Goal: Transaction & Acquisition: Purchase product/service

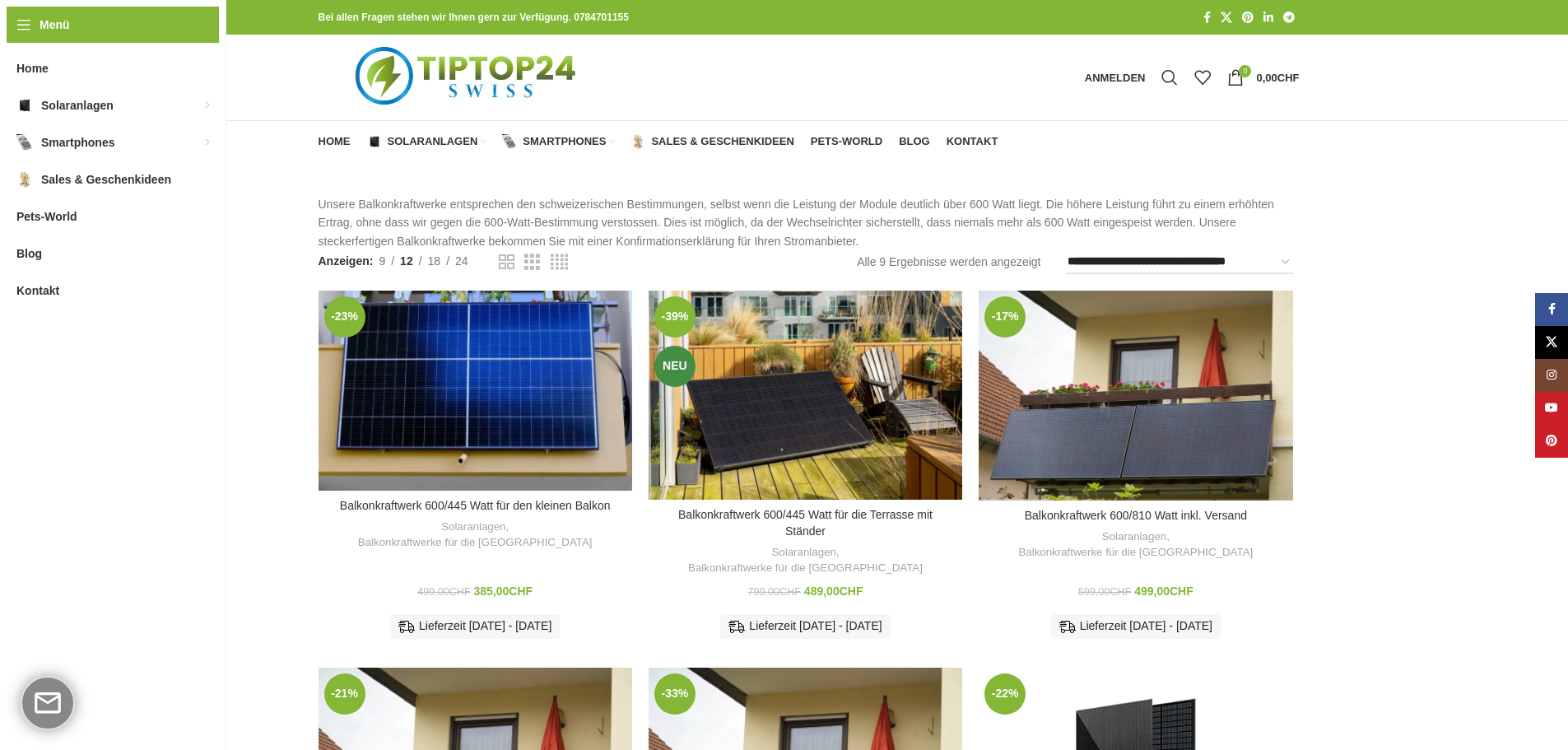
click at [1053, 441] on div "Balkonkraftwerk 600/810 Watt inkl. Versand" at bounding box center [1018, 396] width 78 height 210
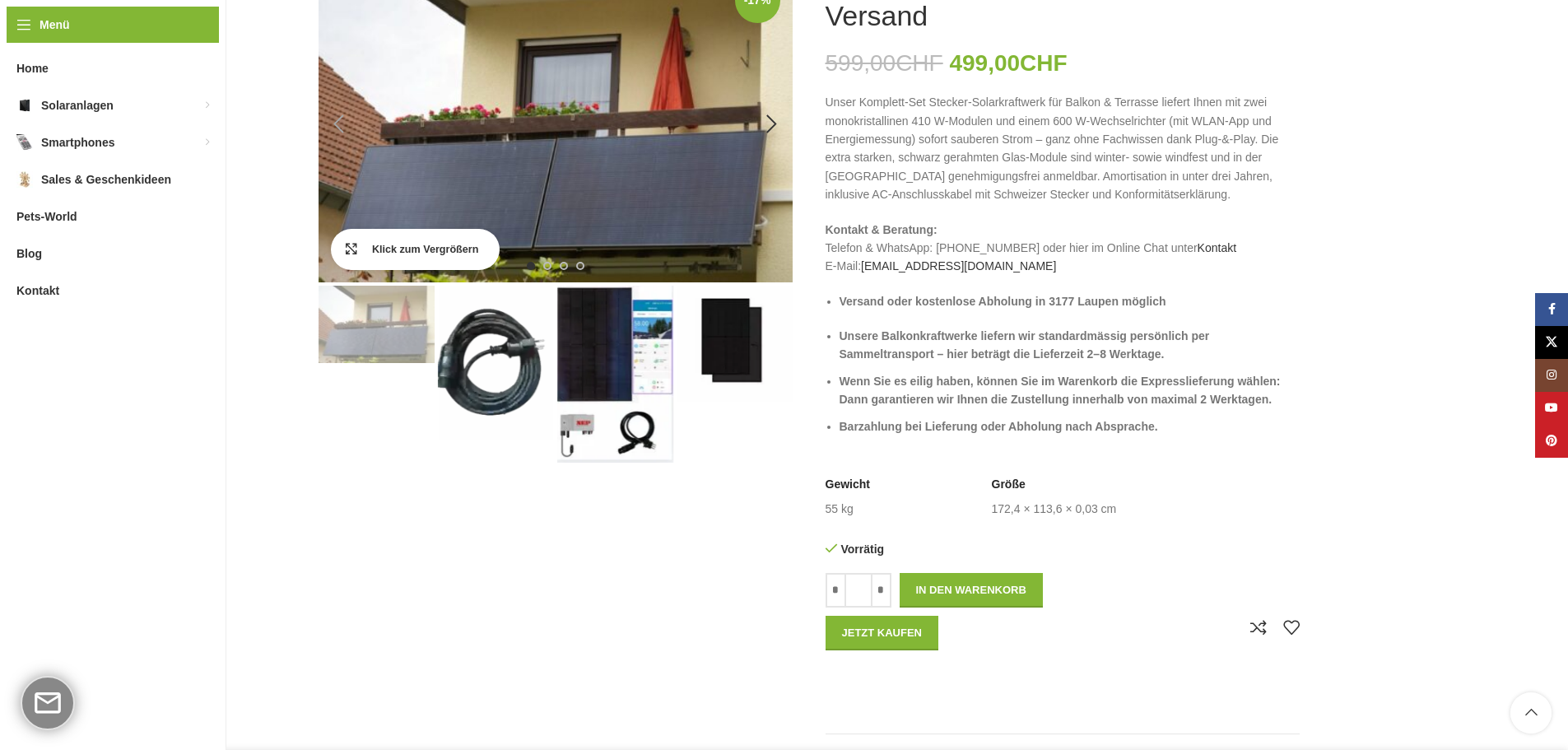
scroll to position [274, 0]
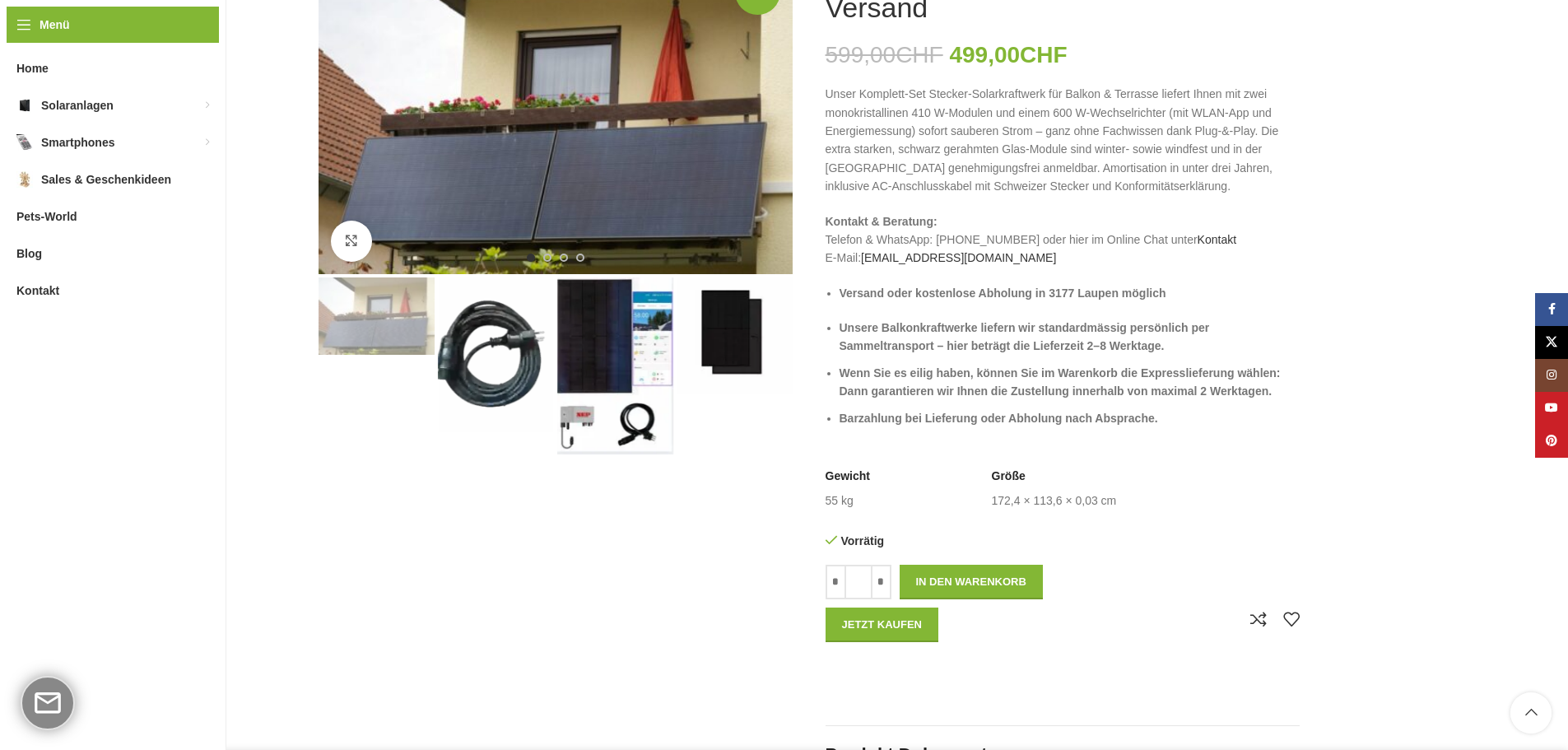
click at [640, 351] on img "3 / 4" at bounding box center [615, 366] width 116 height 177
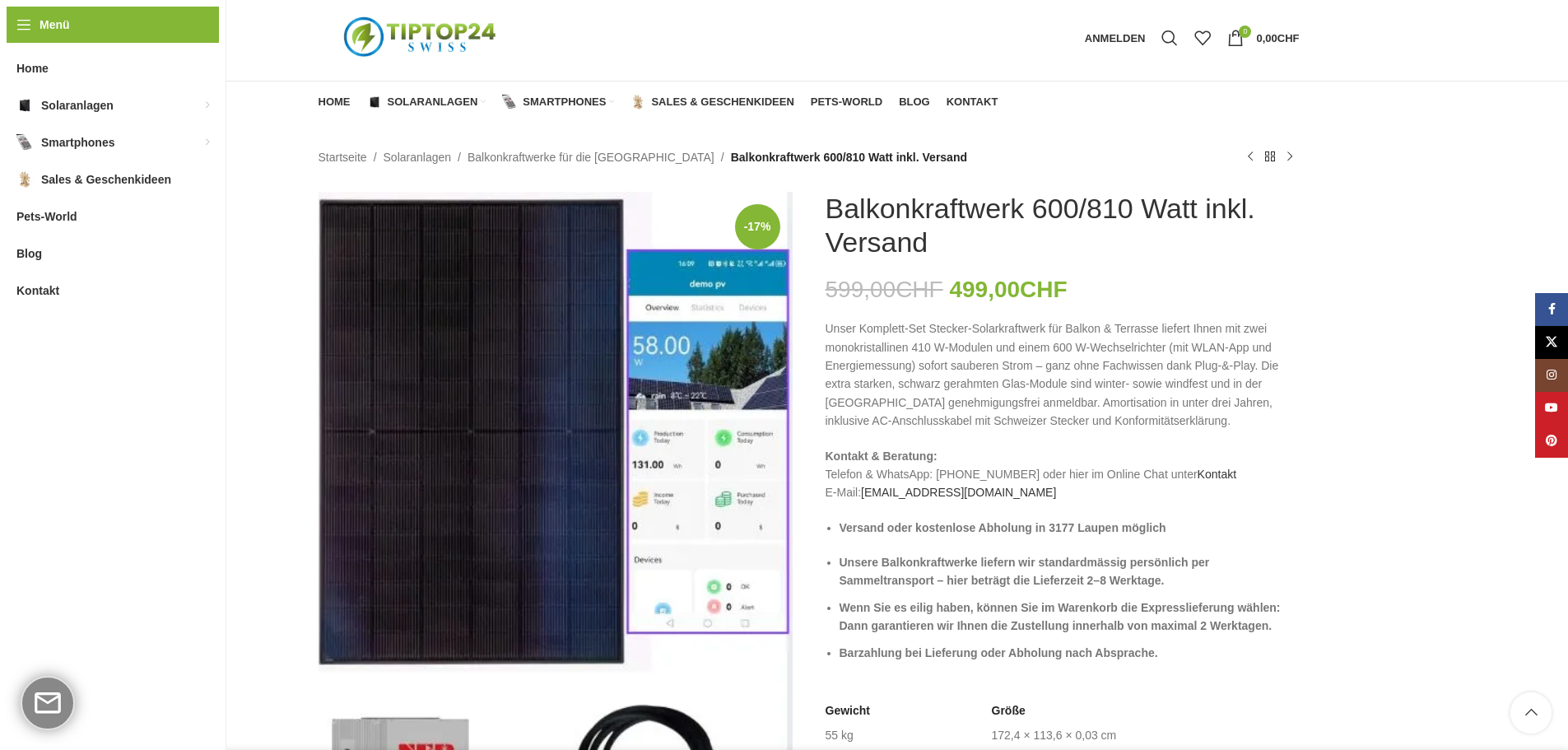
scroll to position [0, 0]
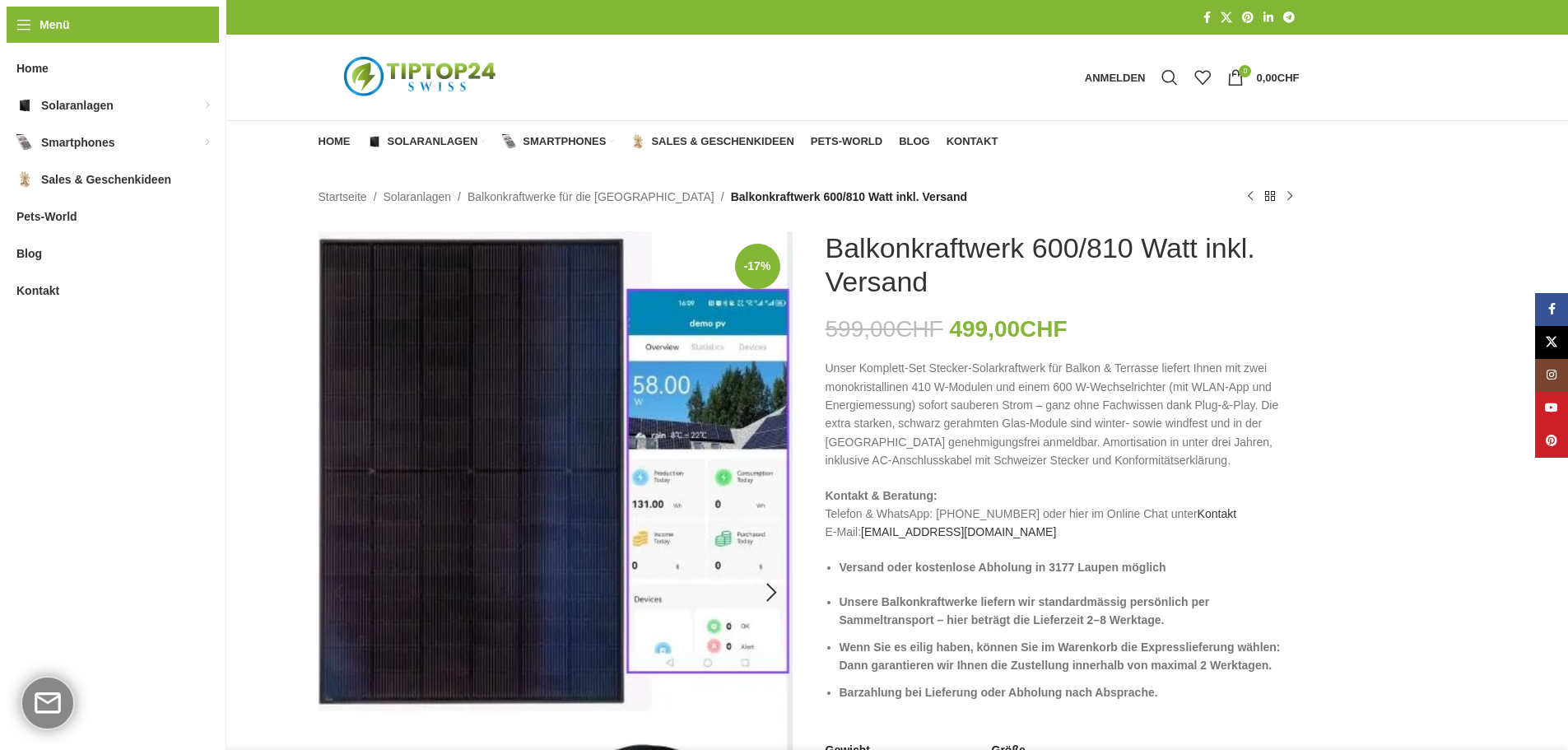
click at [694, 500] on img "3 / 4" at bounding box center [556, 593] width 474 height 723
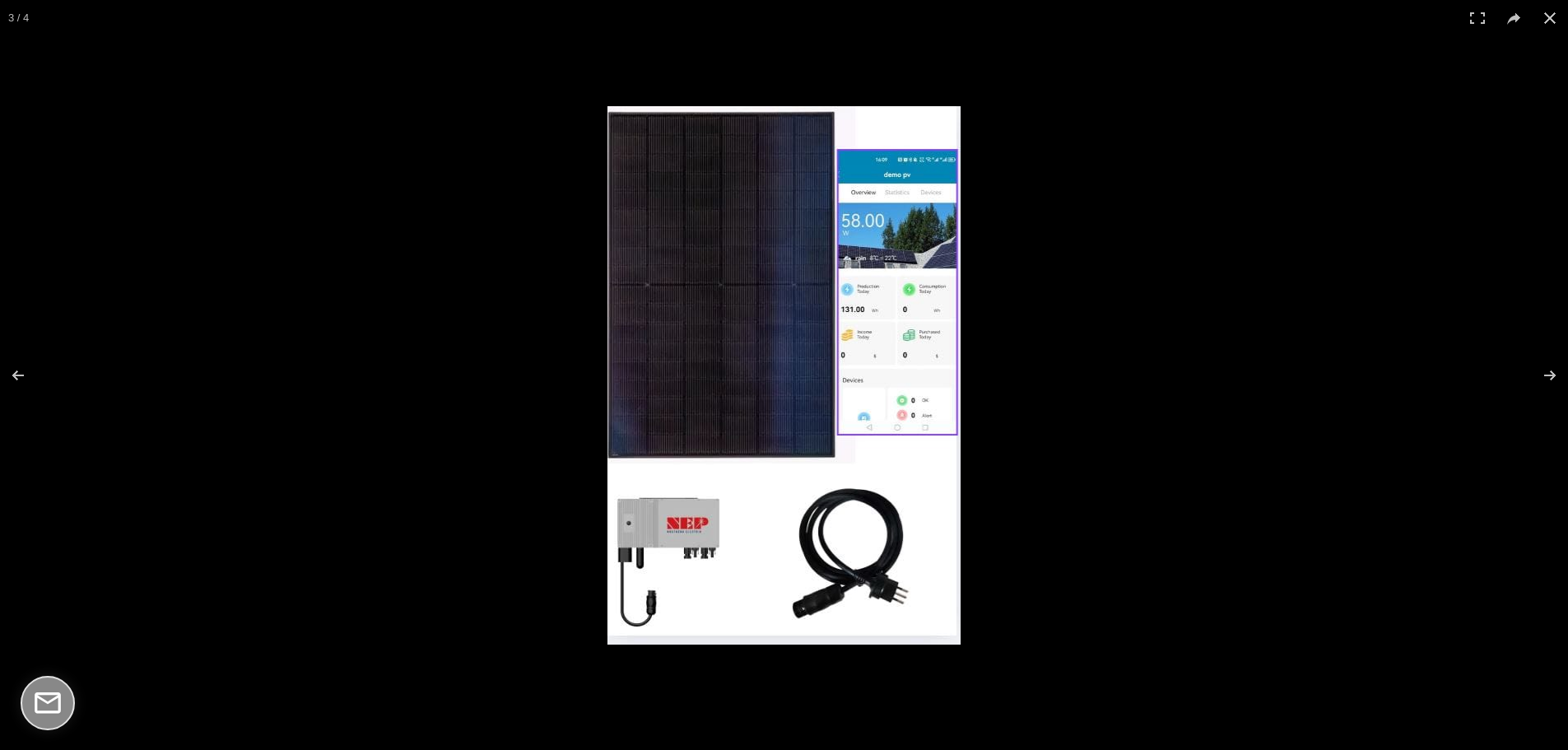
click at [853, 421] on img at bounding box center [784, 375] width 353 height 539
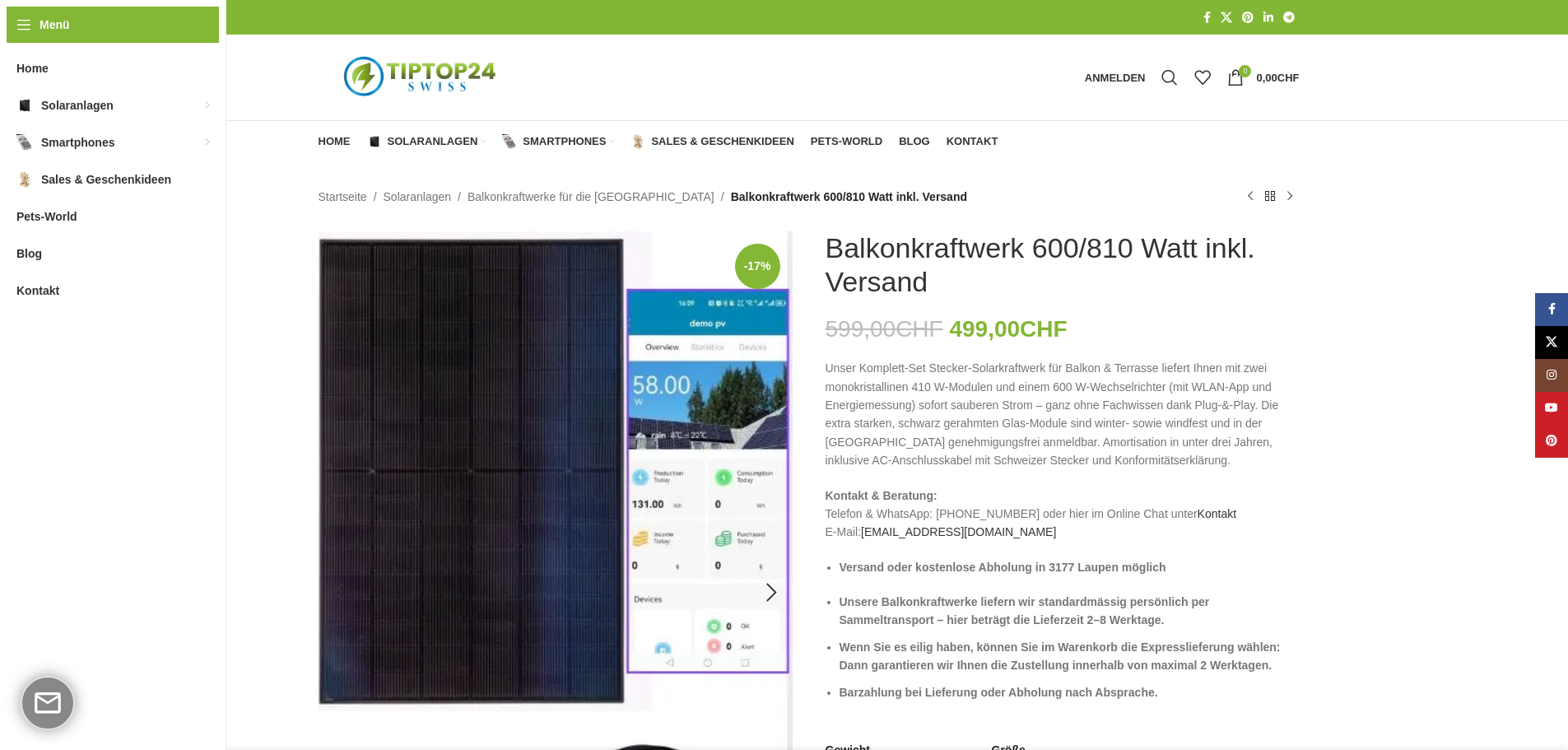
click at [763, 508] on img "3 / 4" at bounding box center [556, 593] width 474 height 723
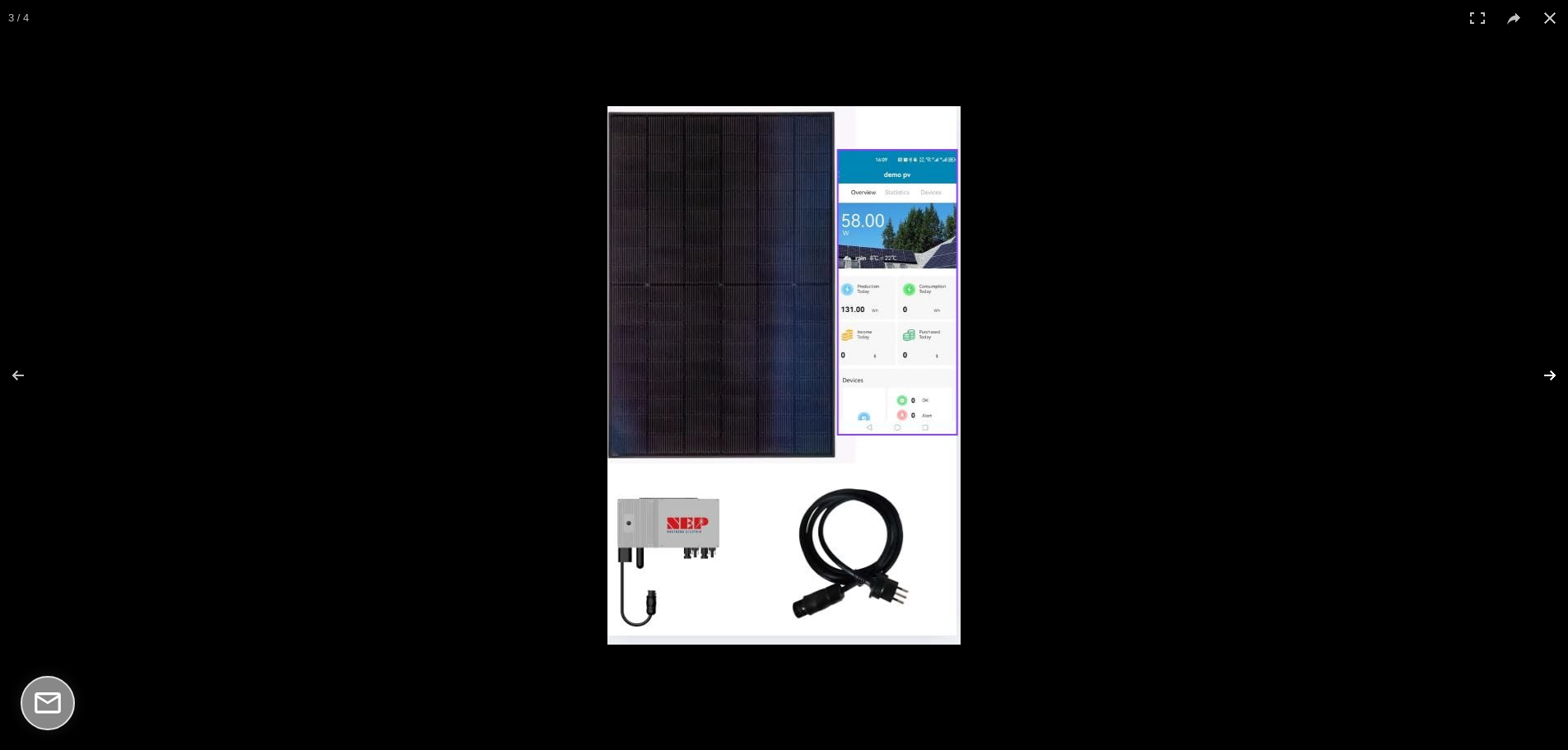
click at [1545, 378] on button at bounding box center [1540, 375] width 58 height 82
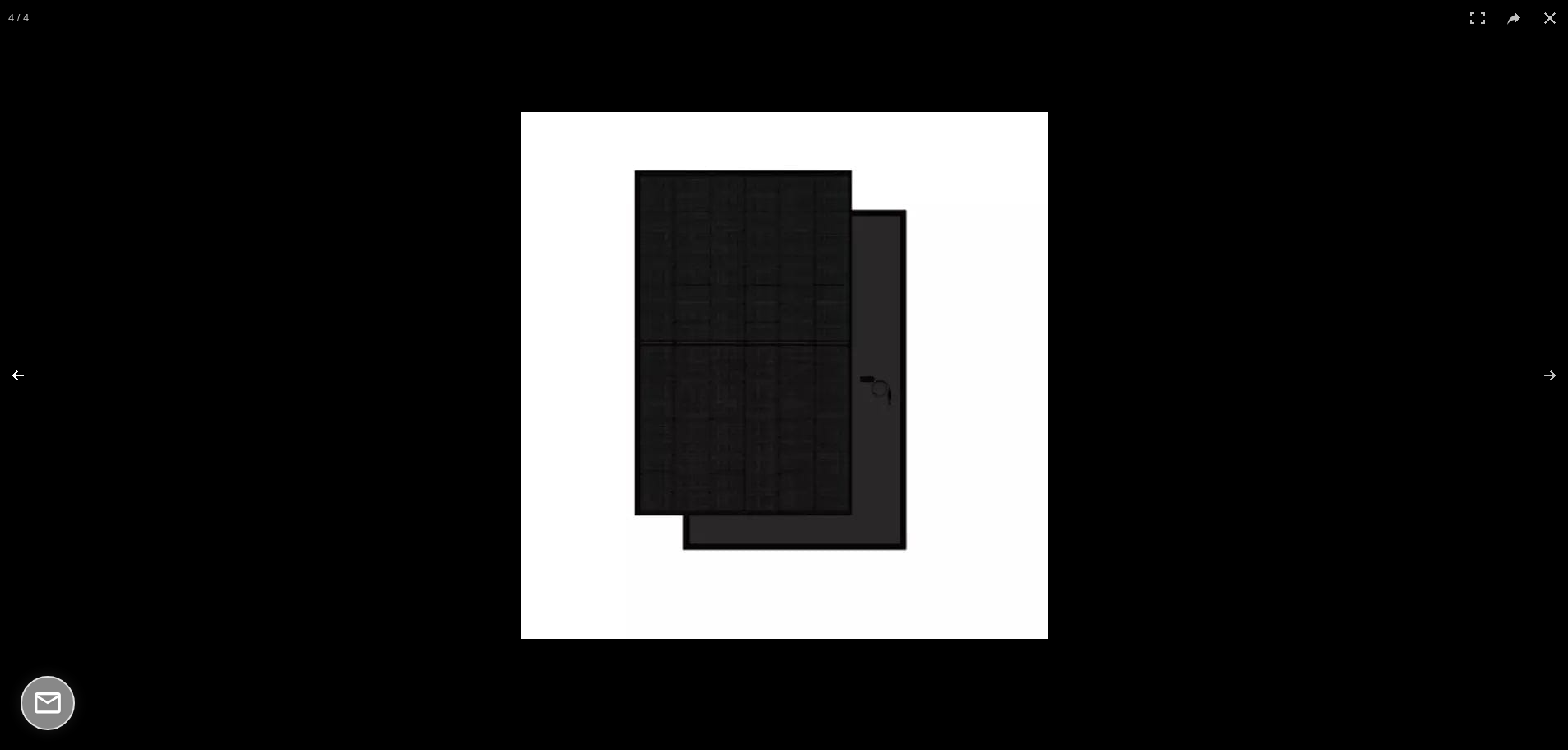
click at [6, 375] on button at bounding box center [29, 375] width 58 height 82
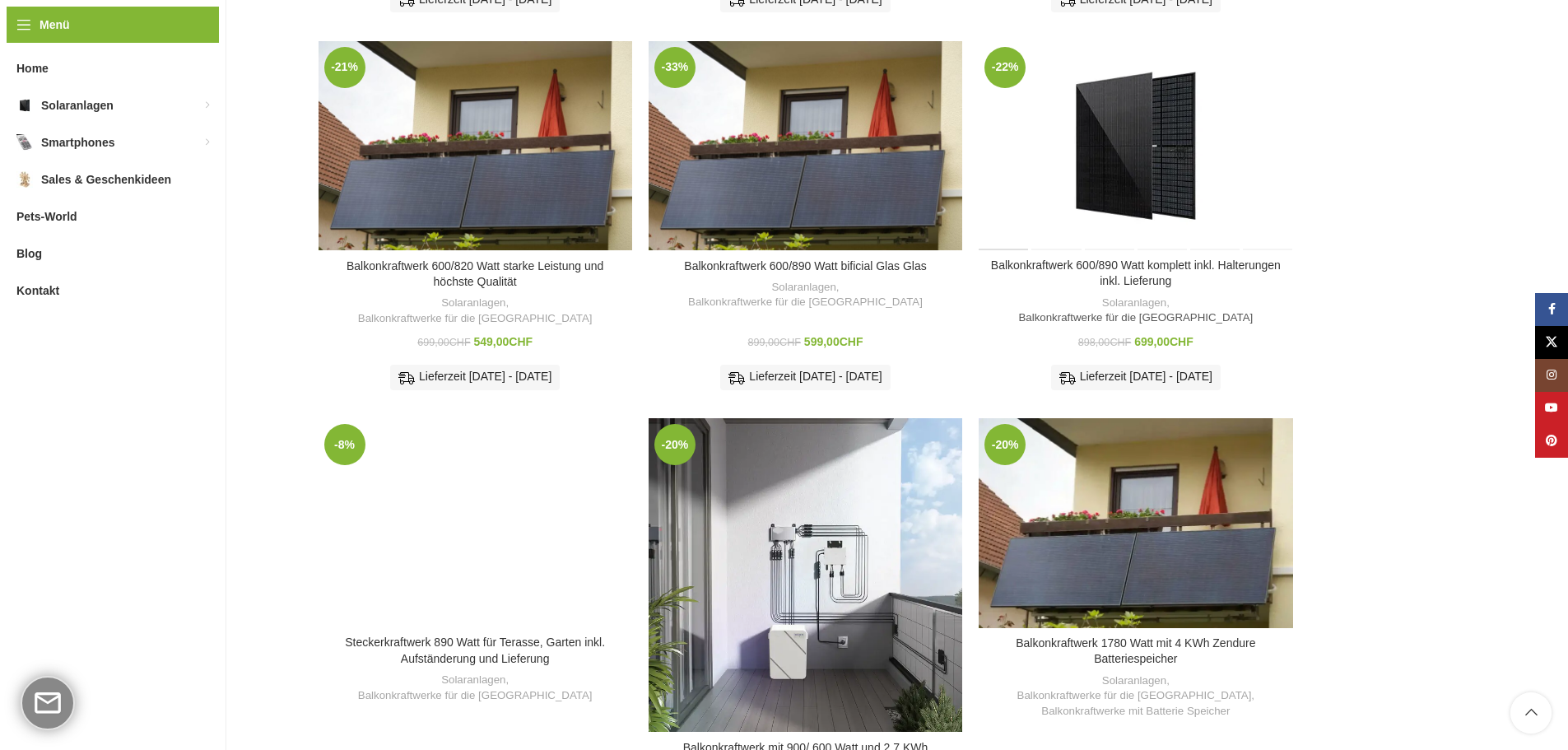
scroll to position [549, 0]
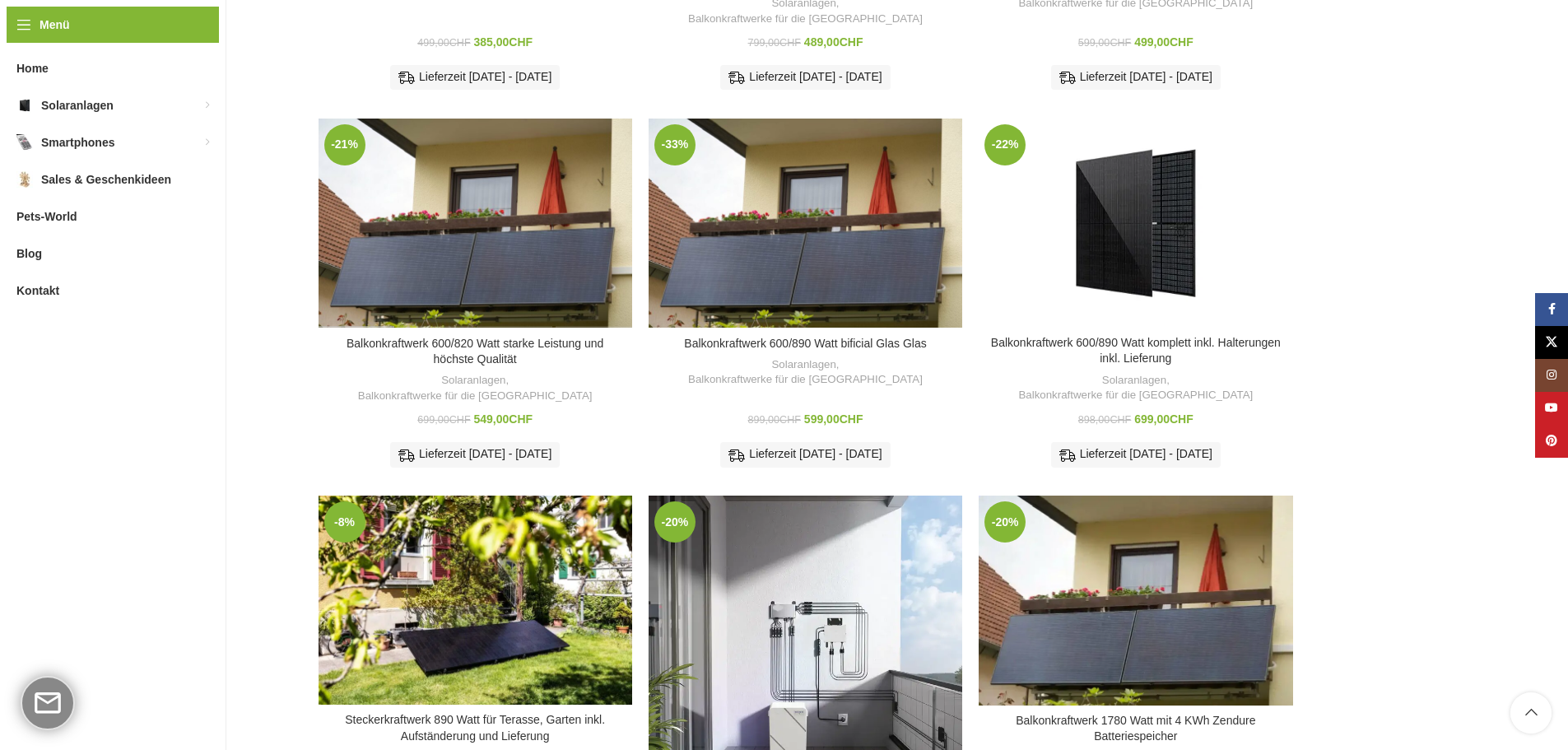
click at [462, 347] on h3 "Balkonkraftwerk 600/820 Watt starke Leistung und höchste Qualität" at bounding box center [475, 352] width 297 height 32
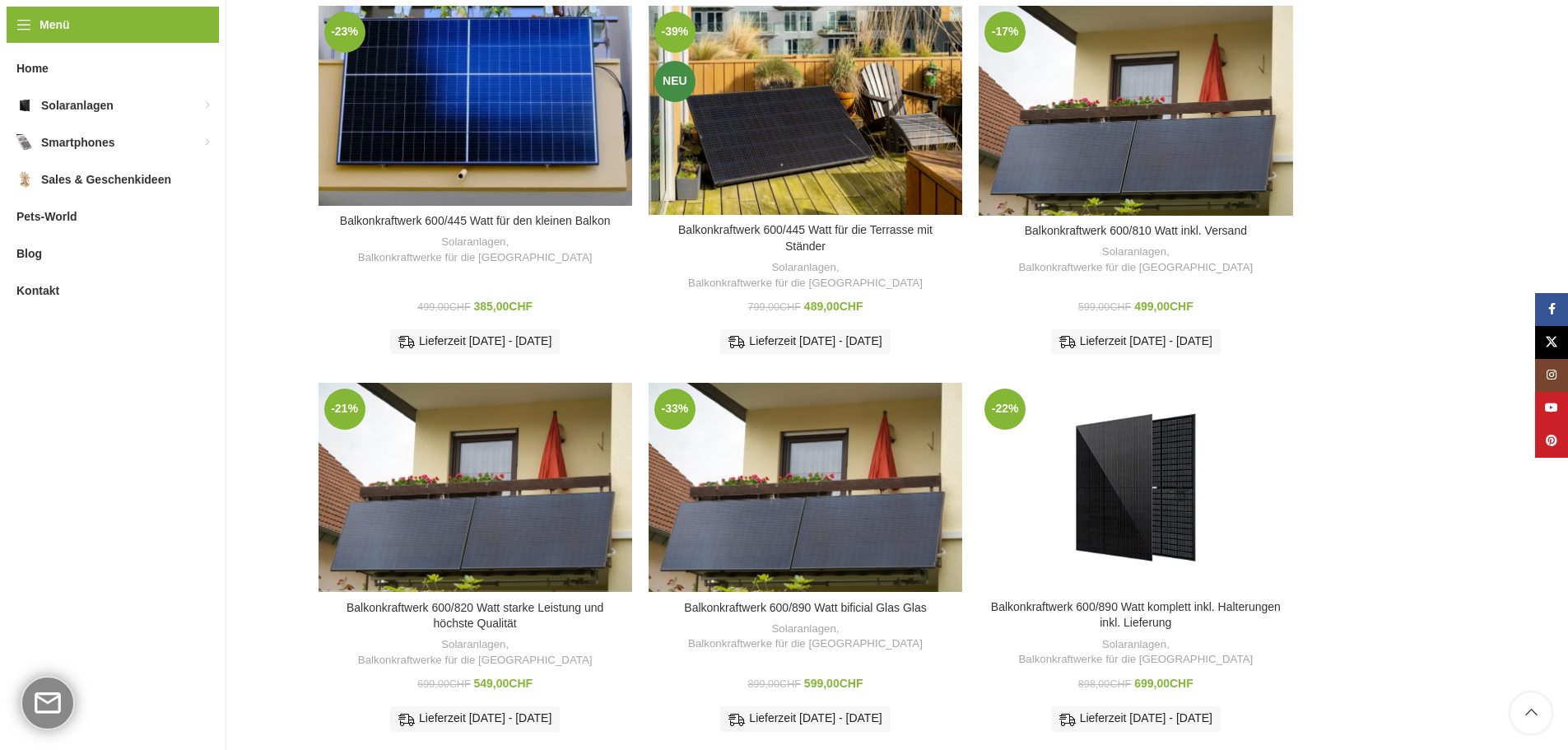
scroll to position [274, 0]
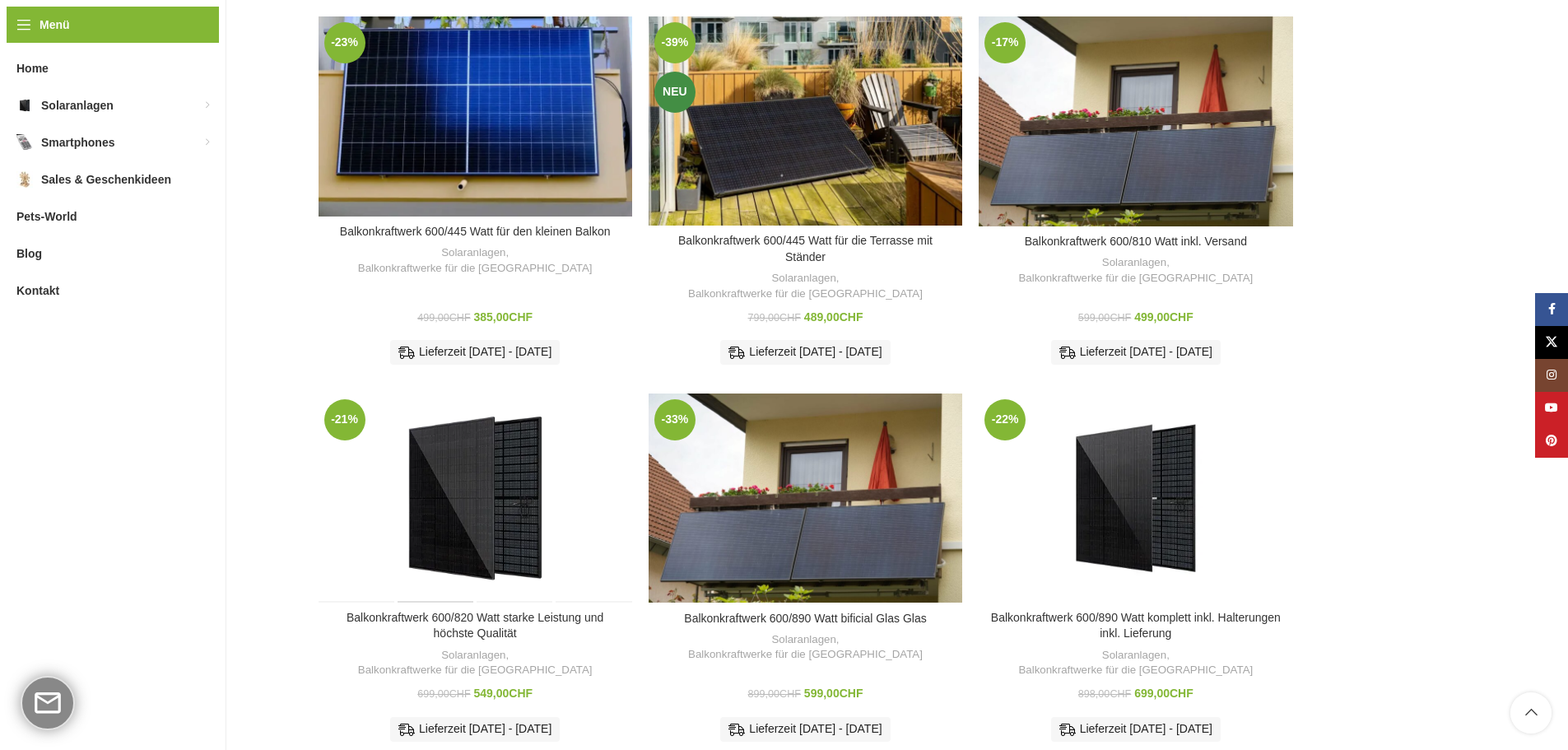
click at [426, 442] on div "Balkonkraftwerk 600/820 Watt starke Leistung und höchste Qualität" at bounding box center [436, 497] width 78 height 209
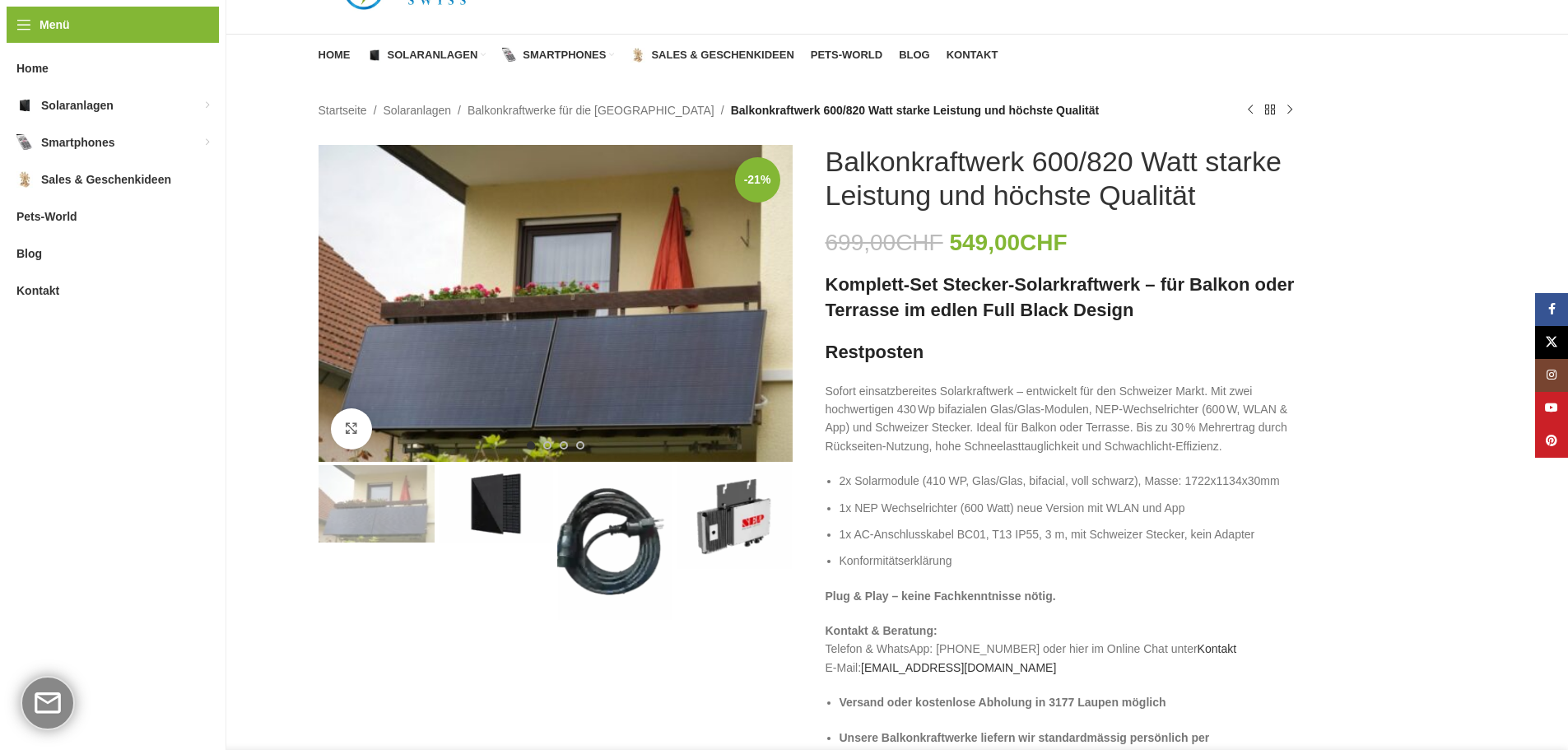
scroll to position [138, 0]
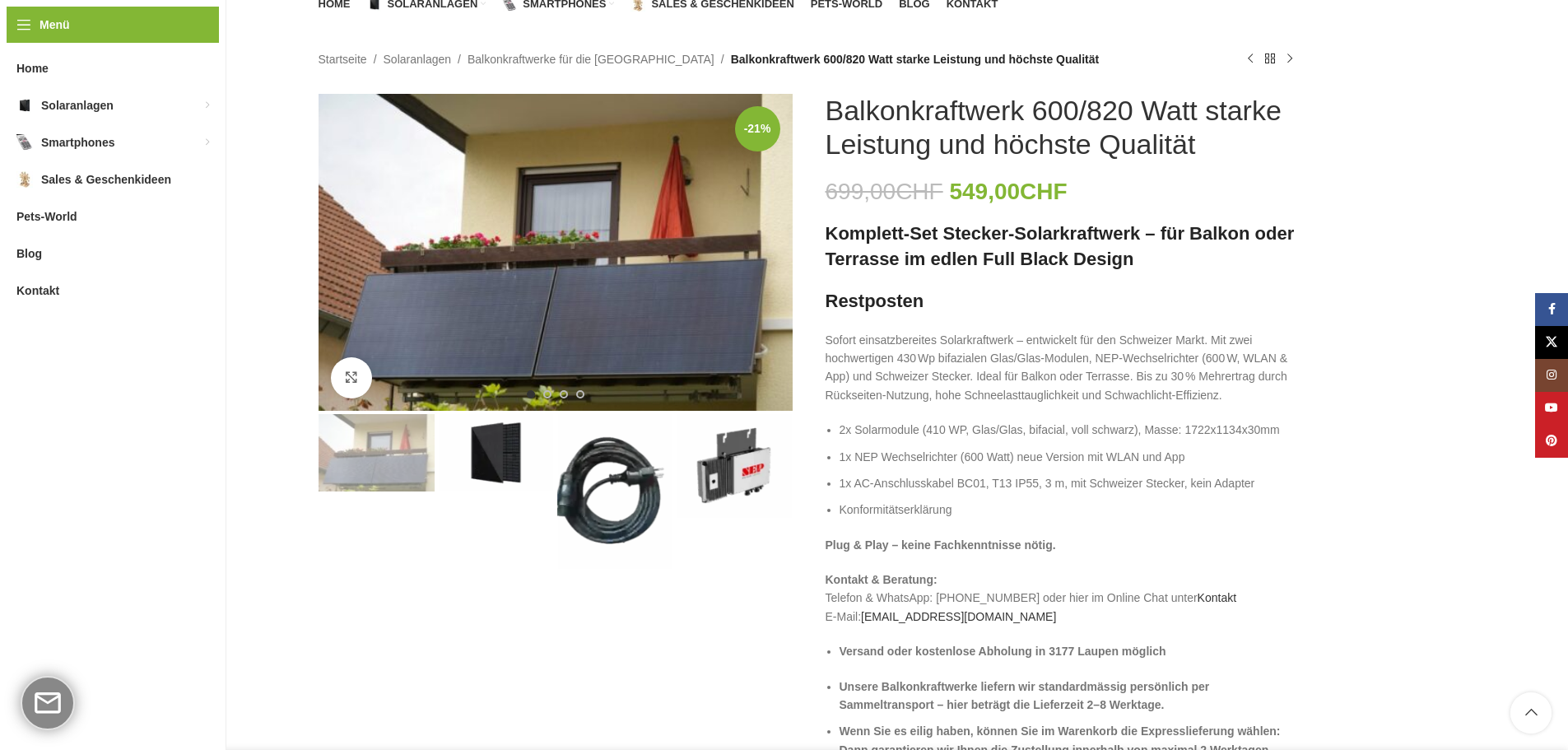
click at [500, 457] on img "2 / 4" at bounding box center [495, 453] width 116 height 77
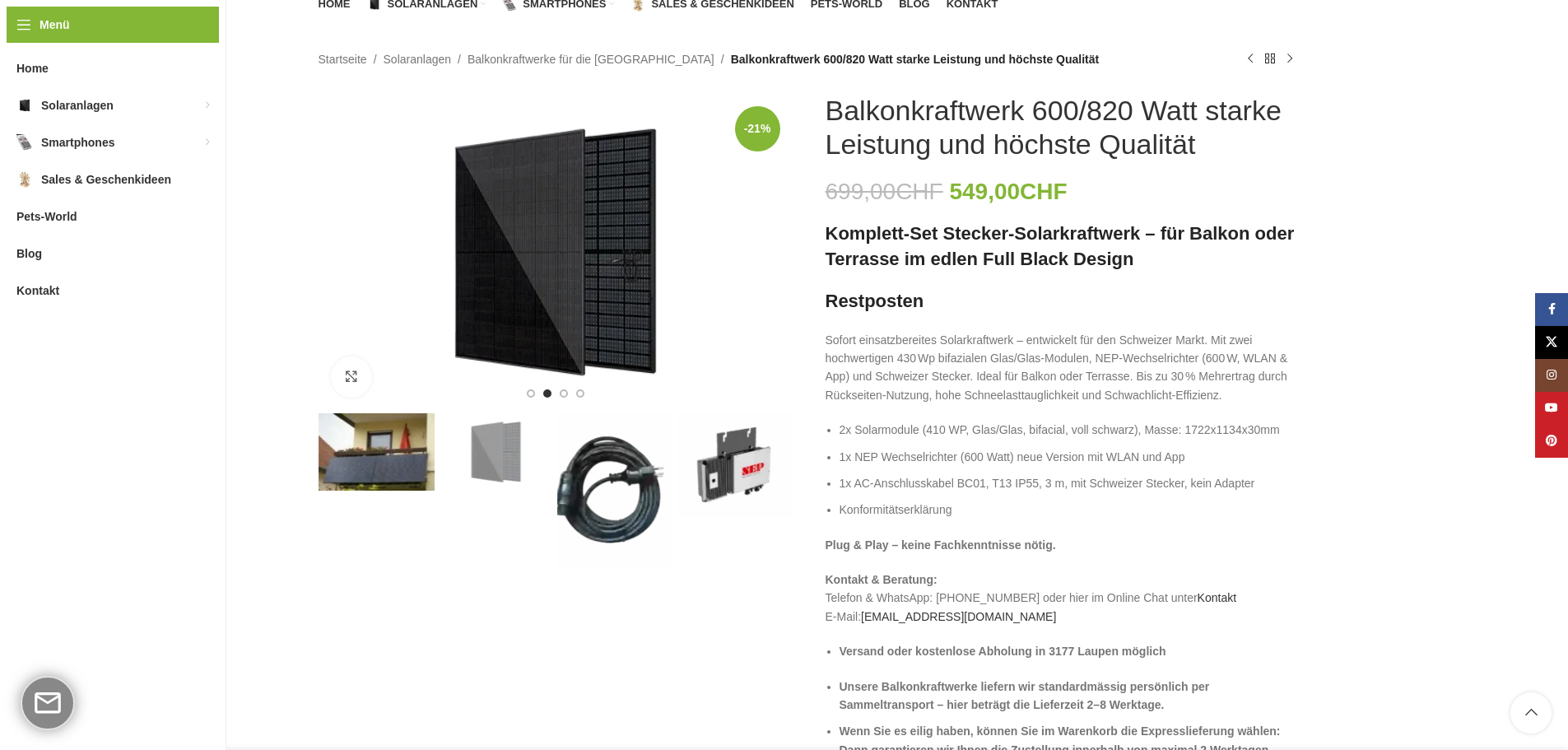
click at [625, 495] on img "3 / 4" at bounding box center [615, 491] width 116 height 155
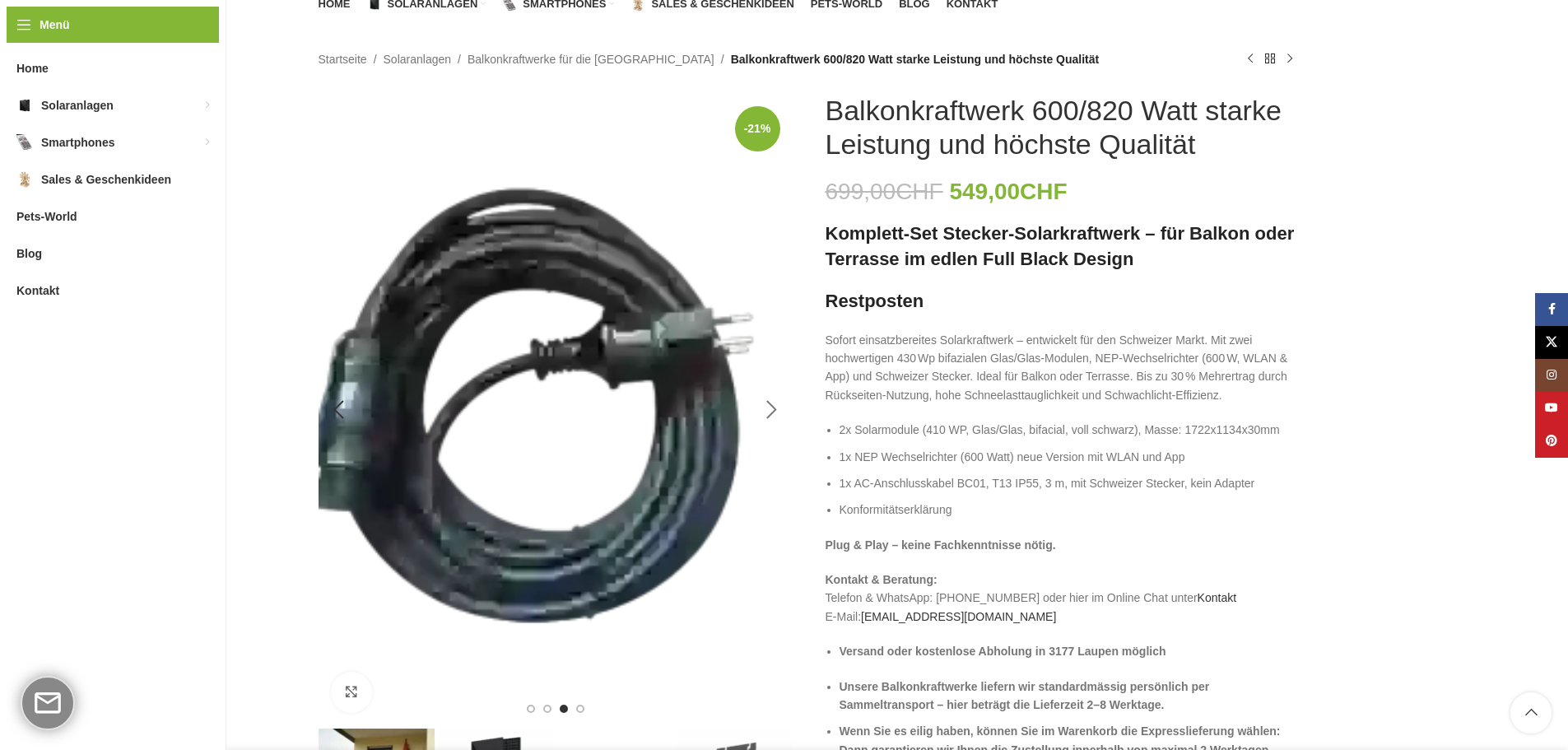
click at [761, 412] on div "Next slide" at bounding box center [772, 410] width 41 height 41
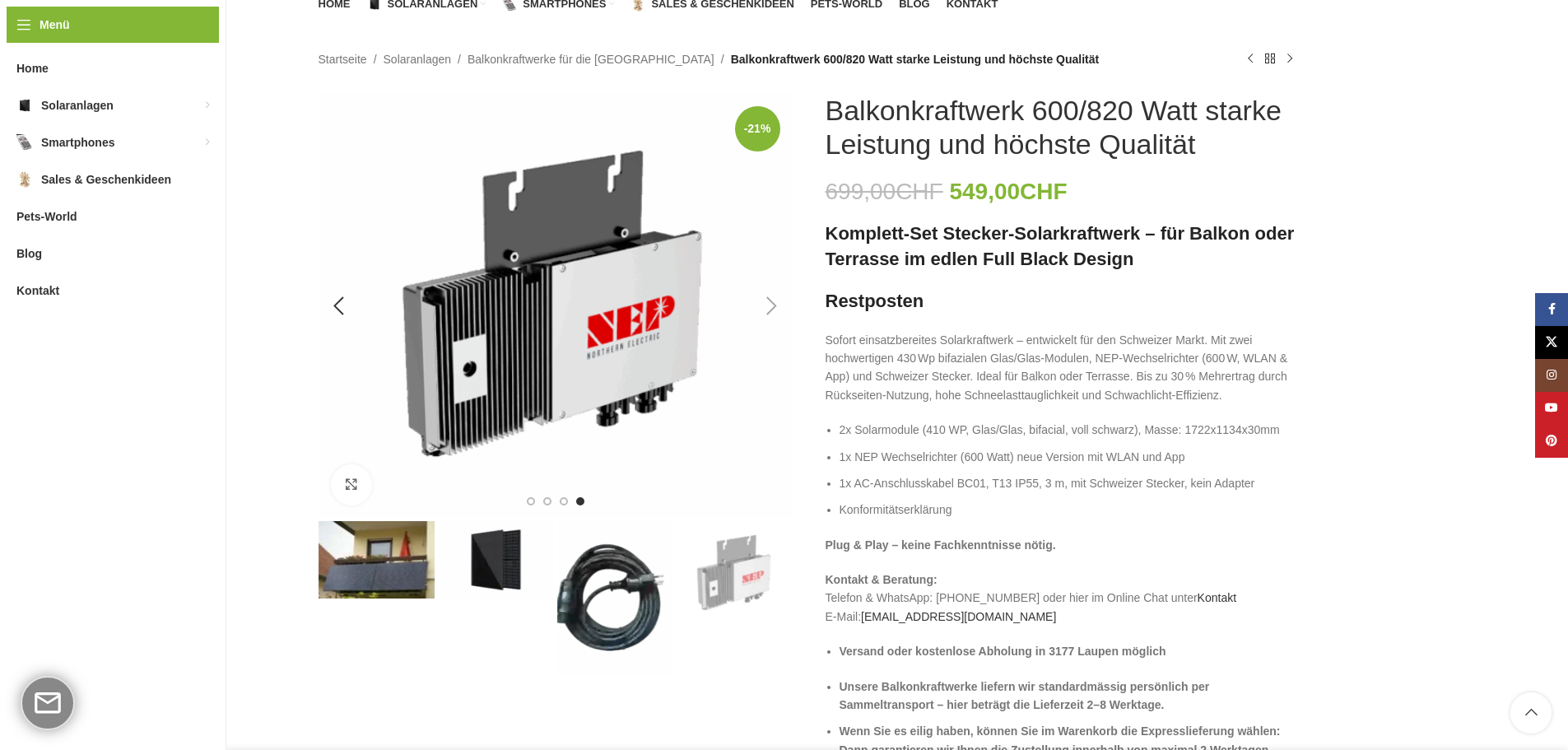
click at [601, 228] on img "4 / 4" at bounding box center [556, 306] width 474 height 424
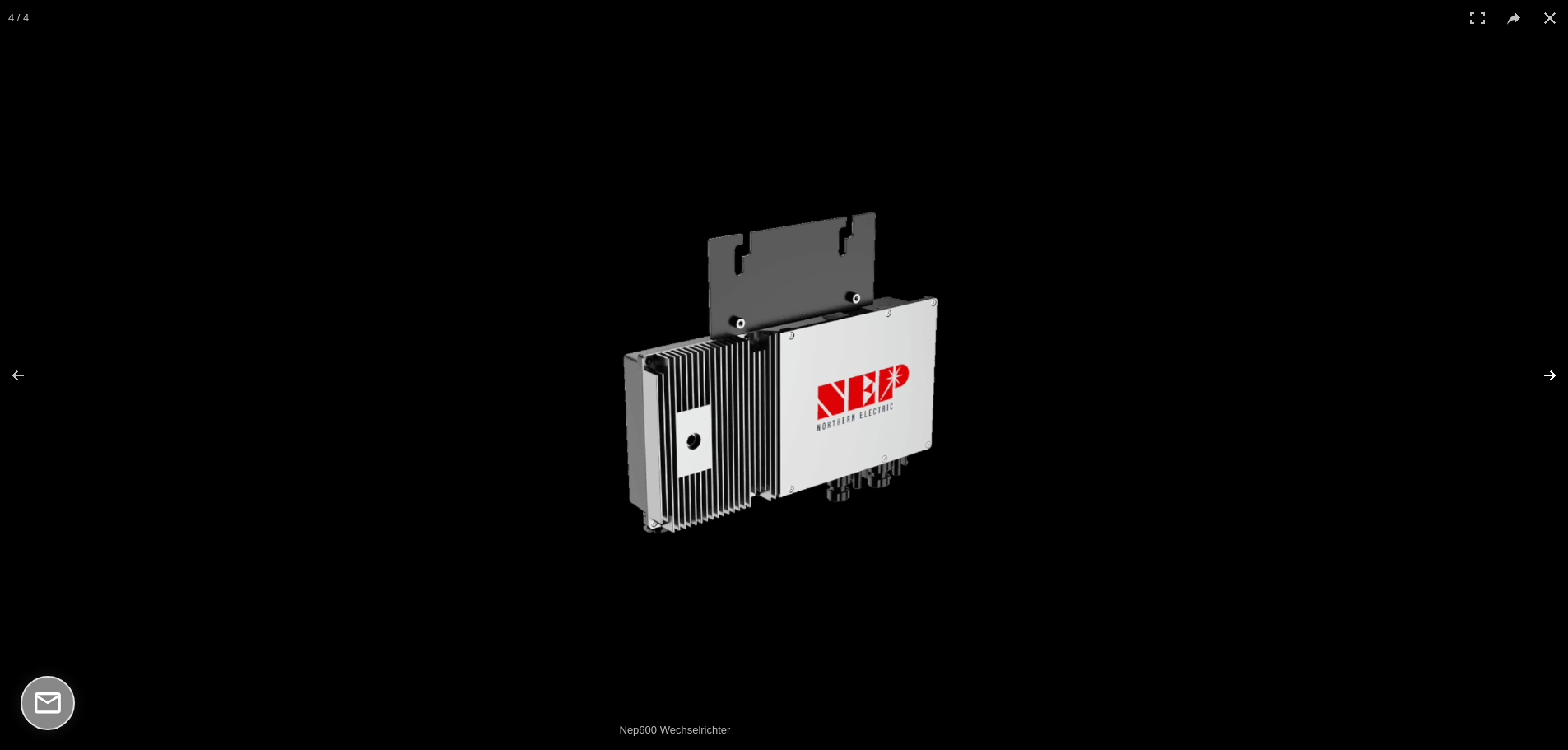
click at [1545, 379] on button at bounding box center [1540, 375] width 58 height 82
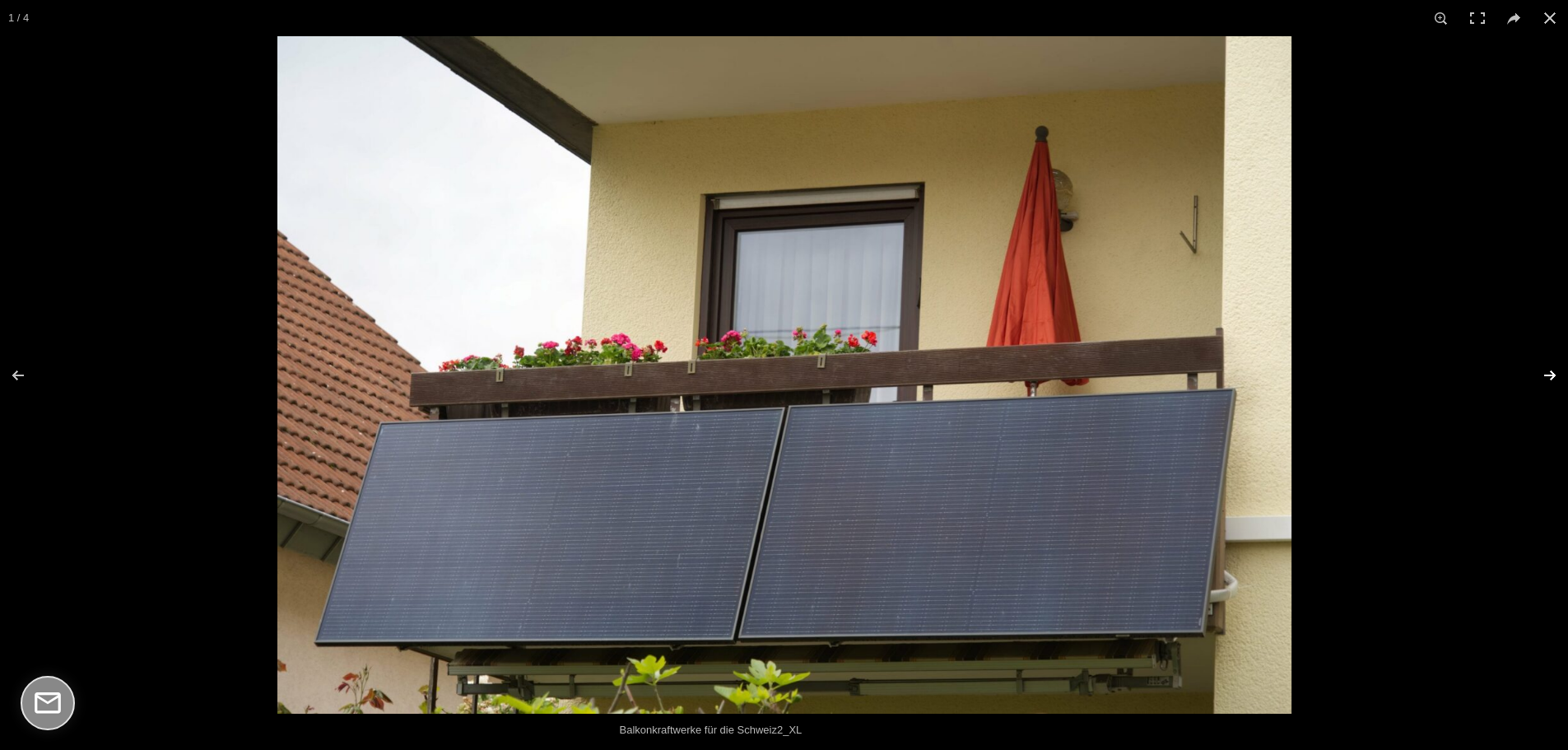
click at [1532, 378] on button at bounding box center [1540, 375] width 58 height 82
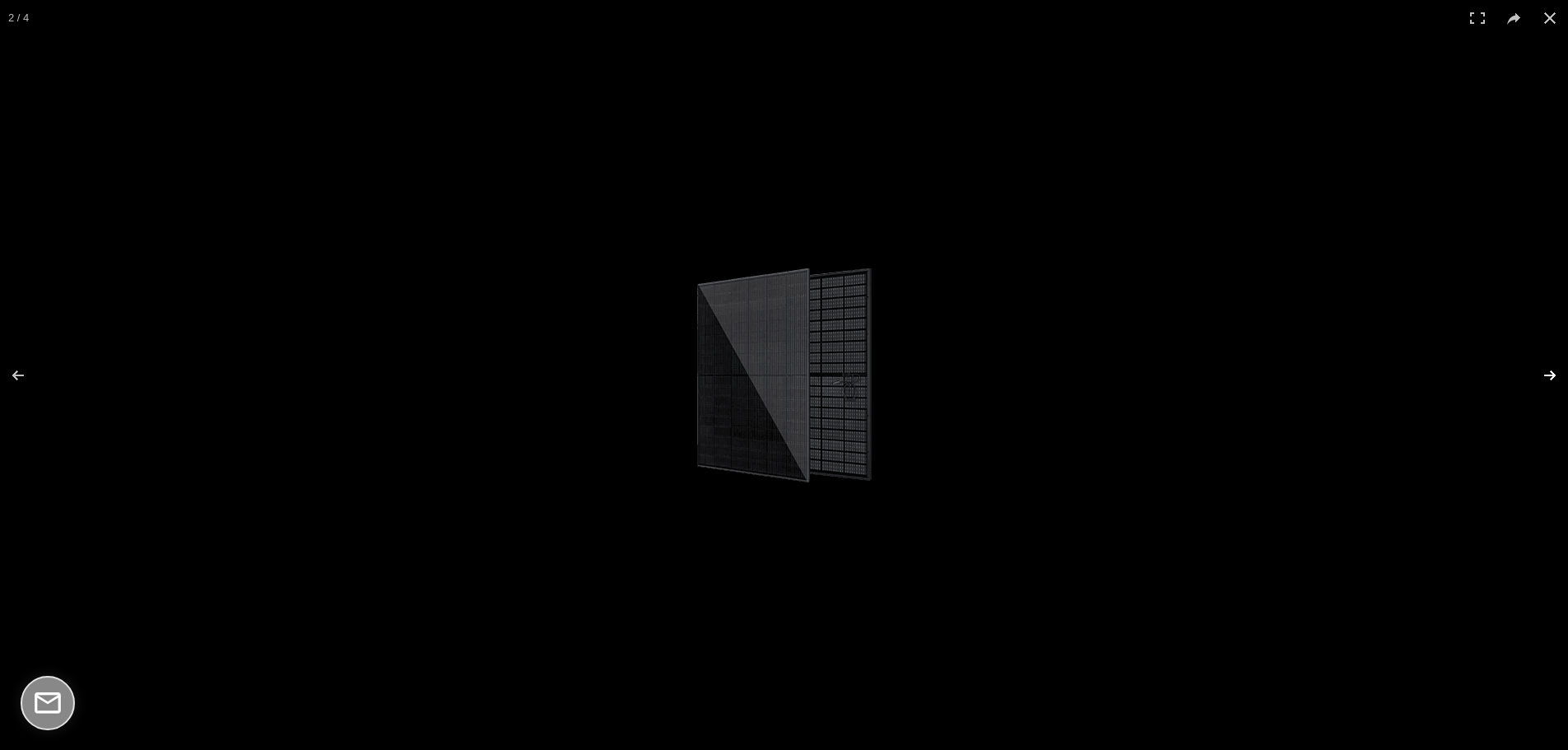
click at [1530, 378] on button at bounding box center [1540, 375] width 58 height 82
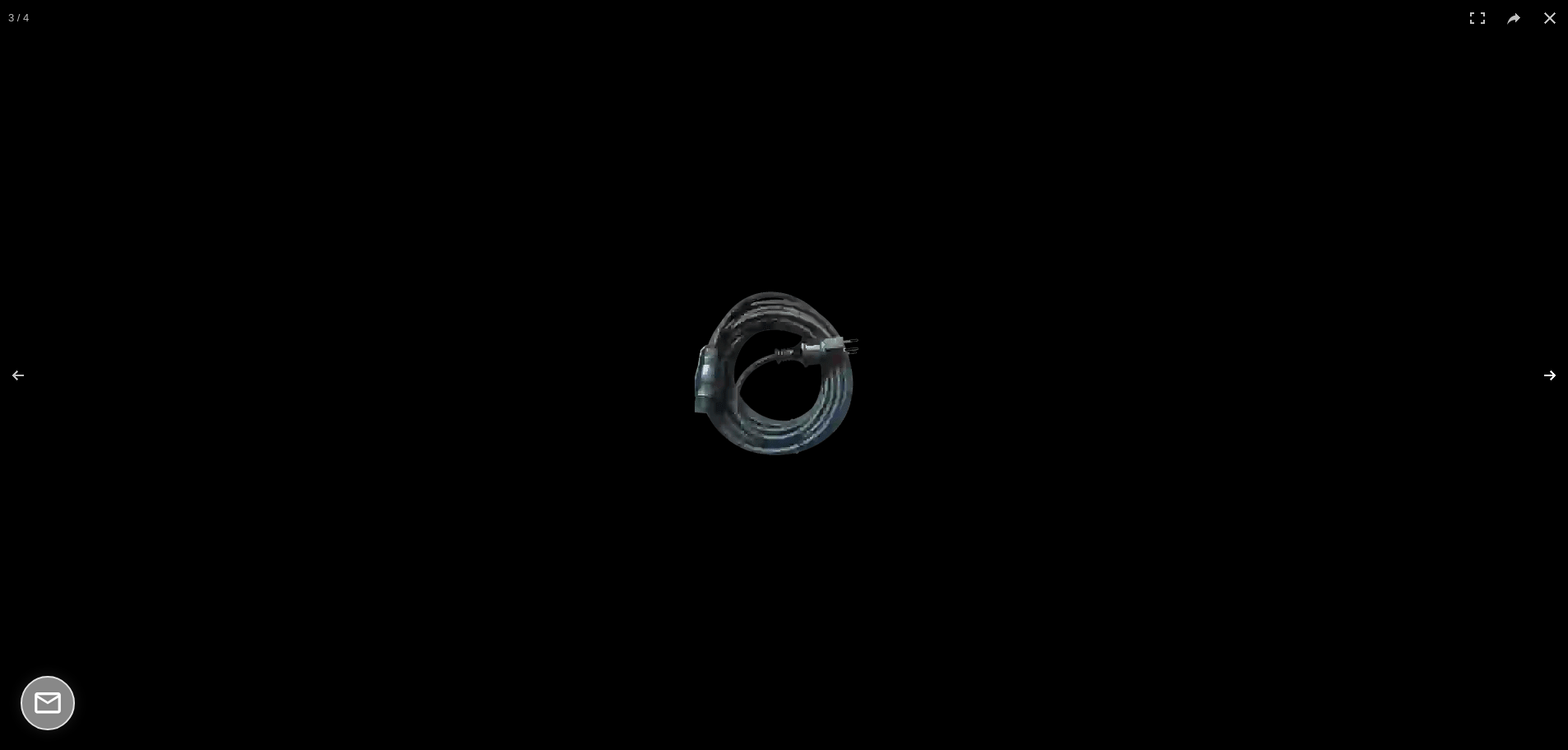
click at [1530, 378] on button at bounding box center [1540, 375] width 58 height 82
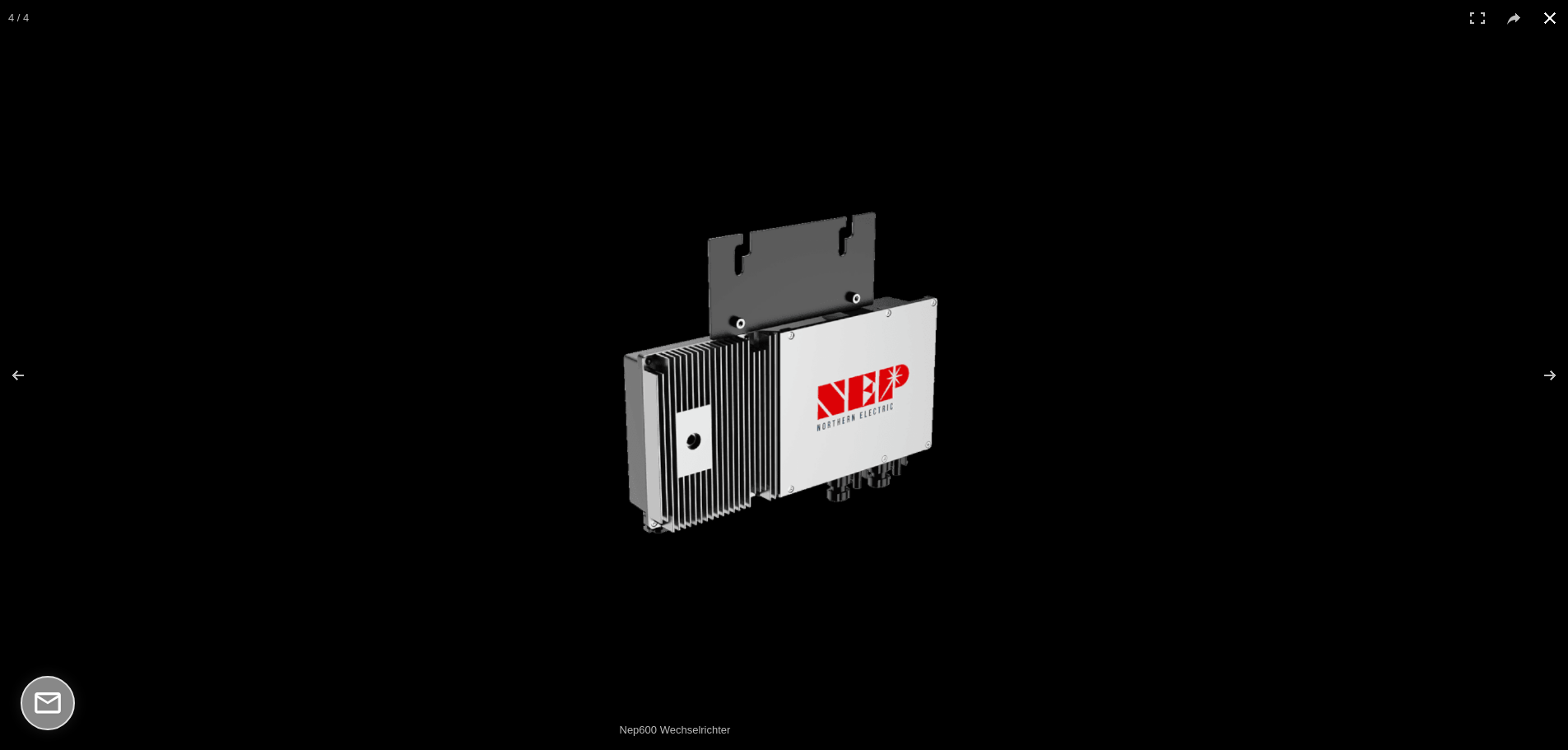
click at [1549, 20] on button at bounding box center [1551, 18] width 37 height 37
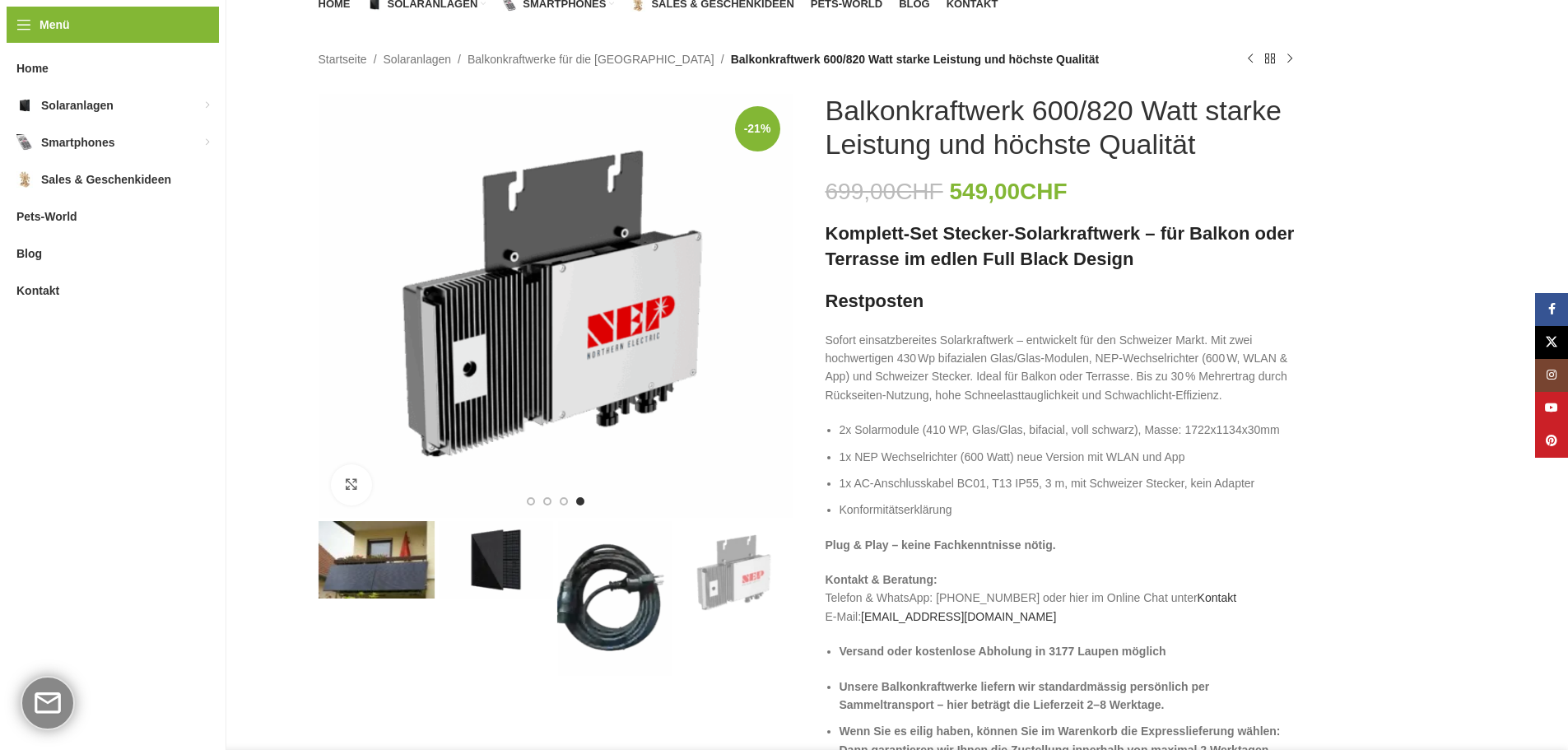
scroll to position [0, 0]
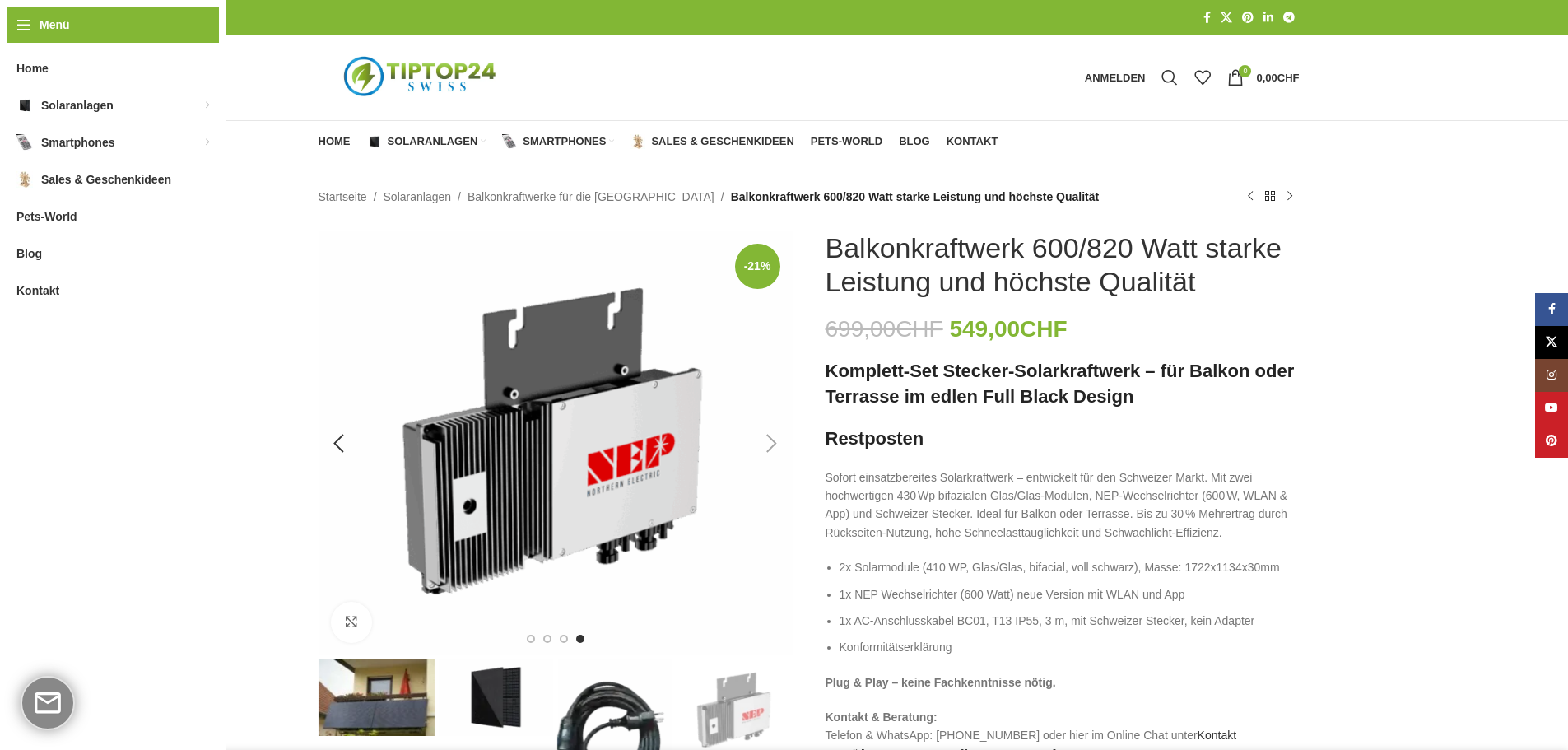
click at [763, 471] on img "4 / 4" at bounding box center [556, 443] width 474 height 424
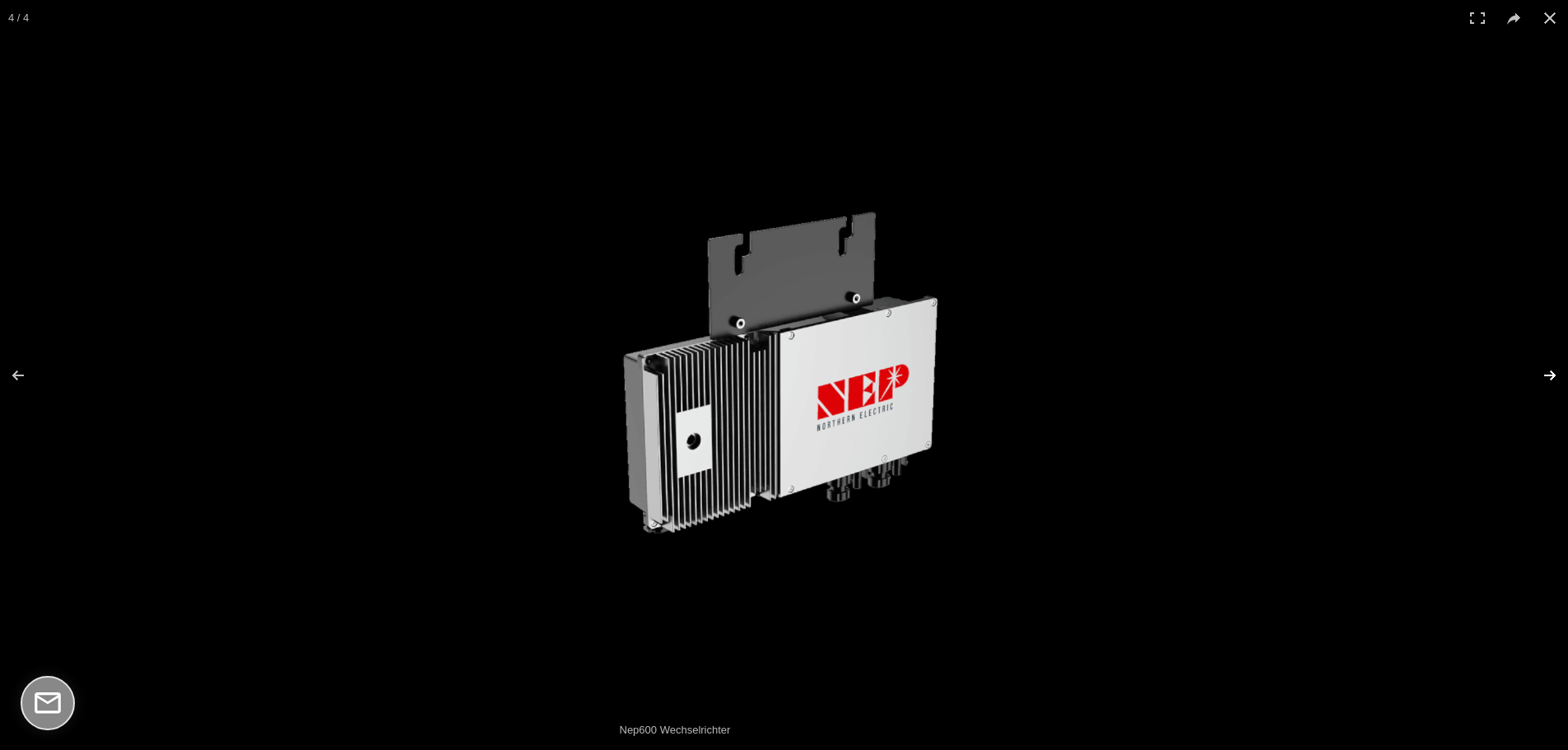
click at [1547, 377] on button at bounding box center [1540, 375] width 58 height 82
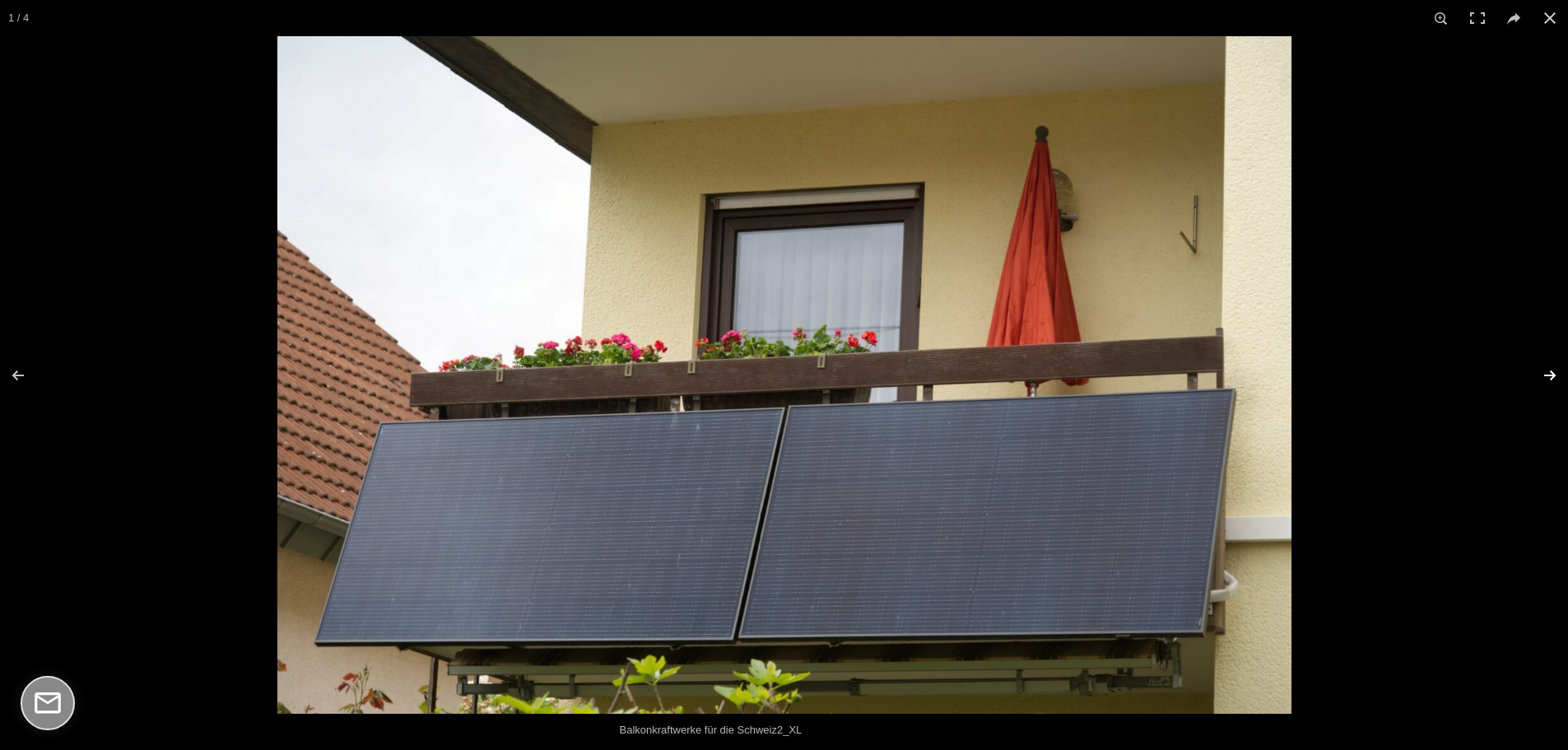
click at [1547, 377] on button at bounding box center [1540, 375] width 58 height 82
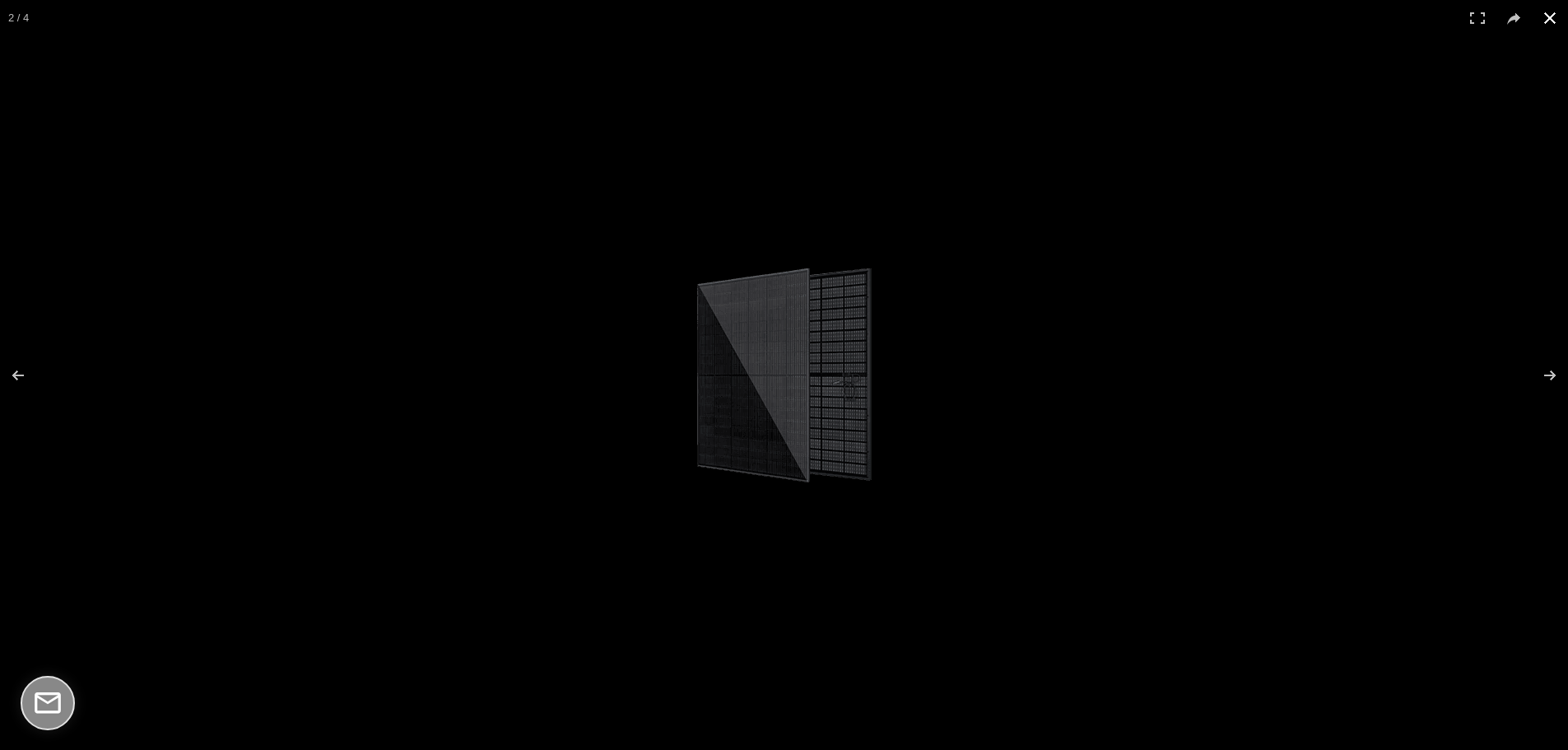
click at [1553, 25] on button at bounding box center [1551, 18] width 37 height 37
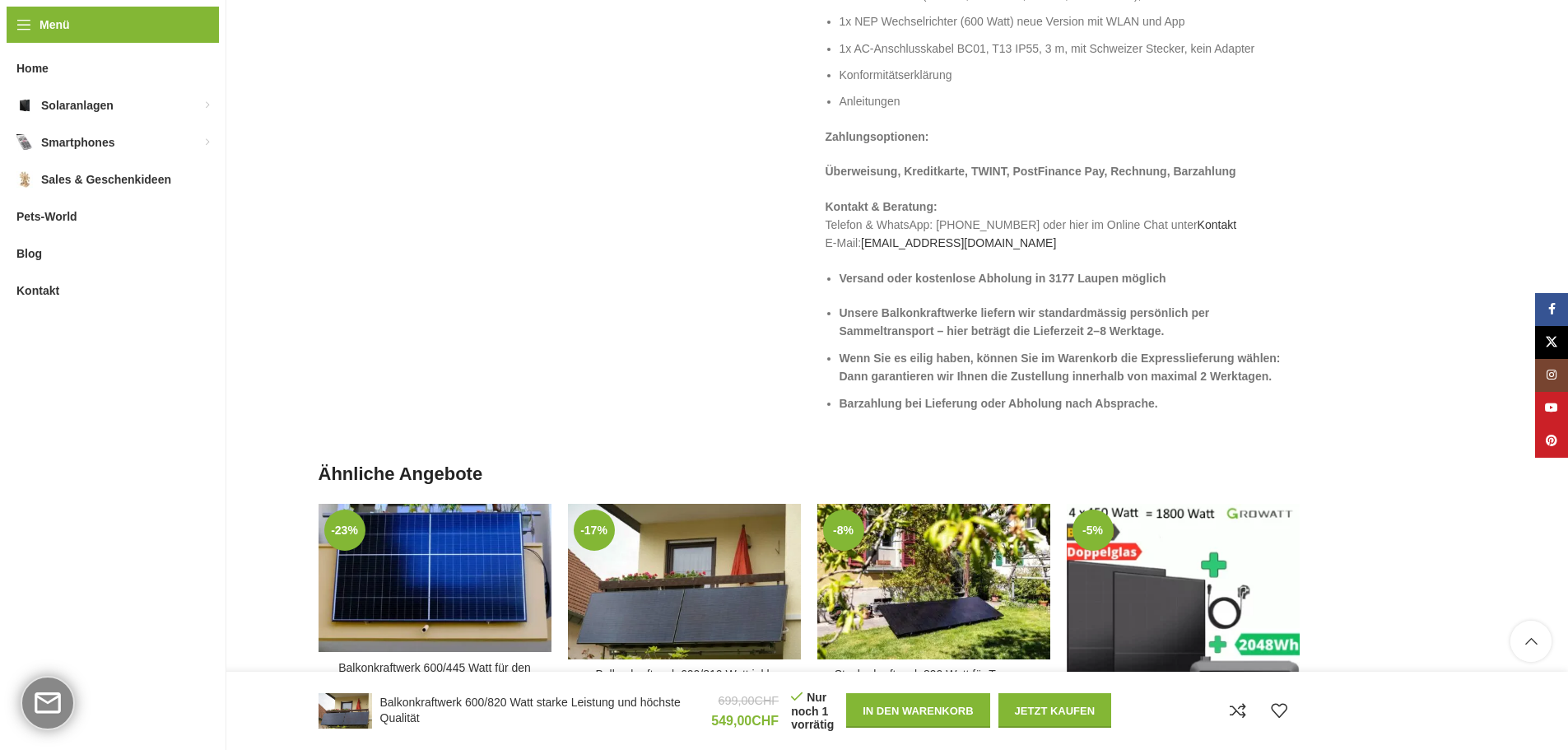
scroll to position [2471, 0]
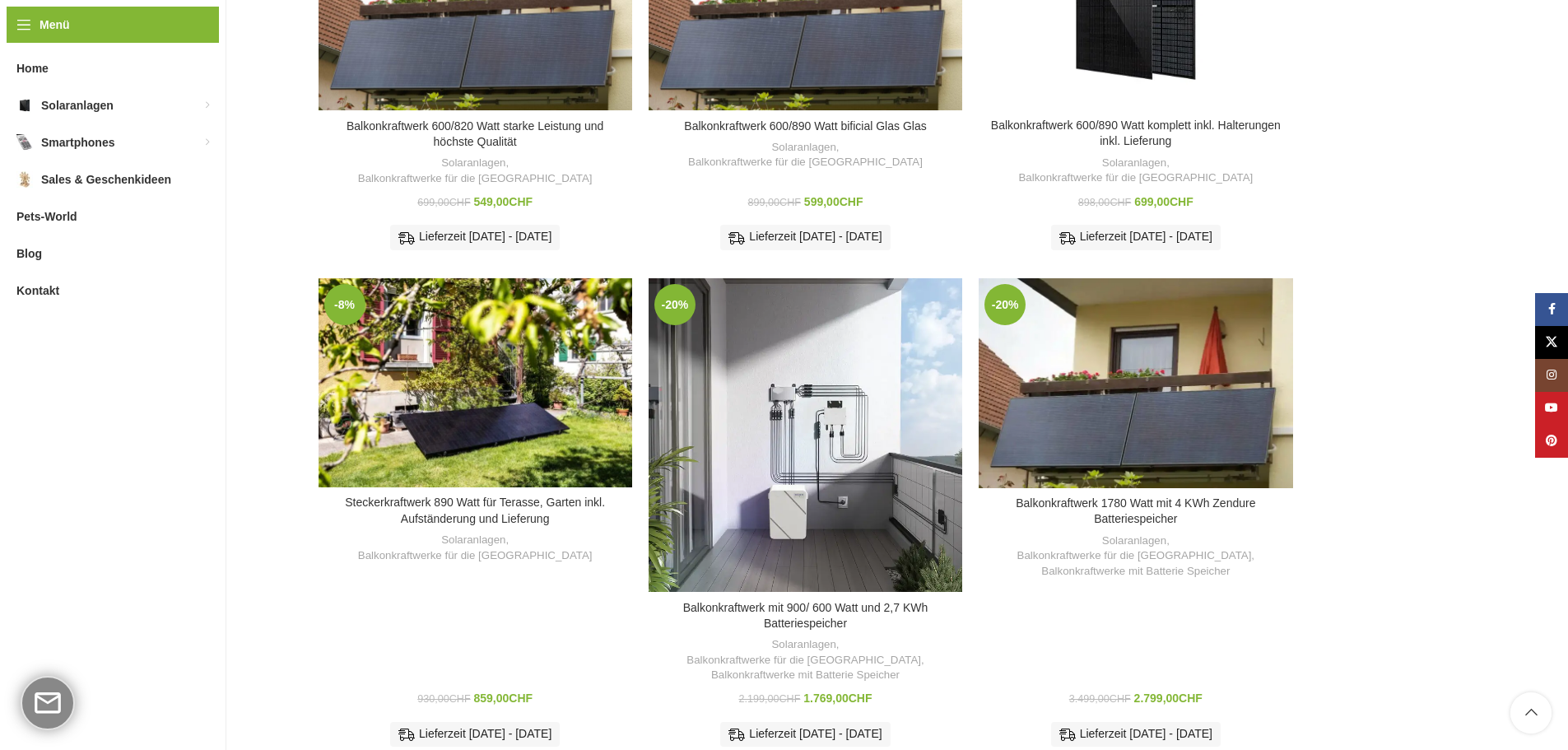
scroll to position [549, 0]
